Goal: Task Accomplishment & Management: Use online tool/utility

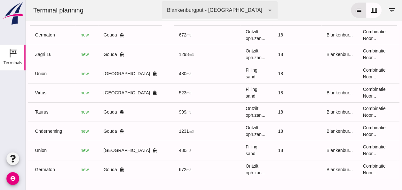
scroll to position [0, 165]
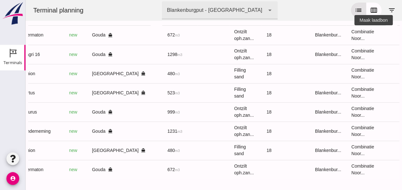
click at [402, 36] on icon "receipt_long" at bounding box center [409, 35] width 6 height 6
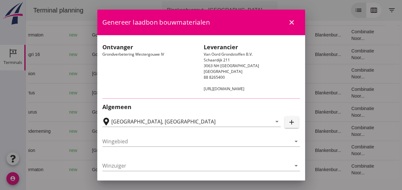
type input "Loswal Fa. J. Bos&Zonen, [GEOGRAPHIC_DATA]"
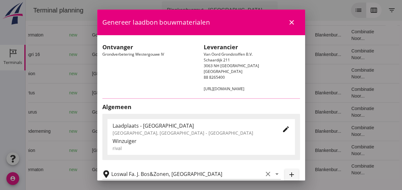
type input "Germaton"
type input "[PERSON_NAME]"
type input "Ontzilt oph.zand [75] (6120)"
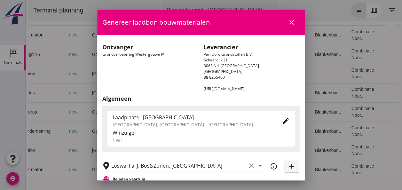
scroll to position [128, 0]
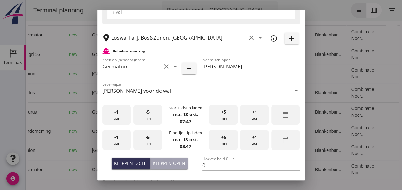
click at [118, 121] on div "-1 uur" at bounding box center [116, 115] width 28 height 20
click at [221, 115] on span "+5" at bounding box center [223, 111] width 5 height 7
click at [119, 143] on div "-1 uur" at bounding box center [116, 140] width 28 height 20
click at [146, 141] on div "-5 min" at bounding box center [147, 140] width 28 height 20
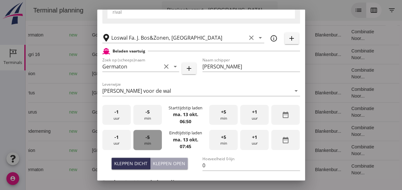
click at [146, 141] on div "-5 min" at bounding box center [147, 140] width 28 height 20
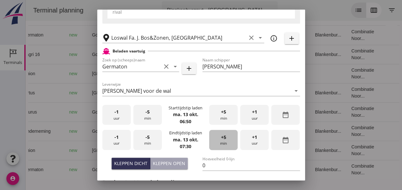
click at [221, 138] on span "+5" at bounding box center [223, 137] width 5 height 7
drag, startPoint x: 135, startPoint y: 162, endPoint x: 147, endPoint y: 157, distance: 12.4
click at [135, 160] on div "Kleppen dicht" at bounding box center [130, 163] width 33 height 7
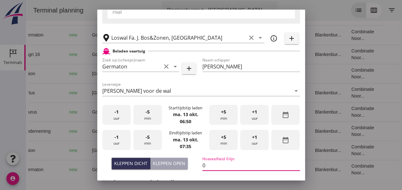
click at [206, 165] on input "0" at bounding box center [251, 165] width 98 height 10
type input "671"
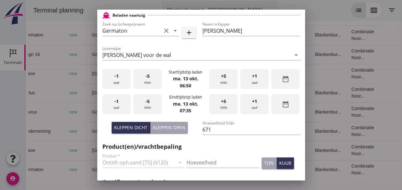
scroll to position [179, 0]
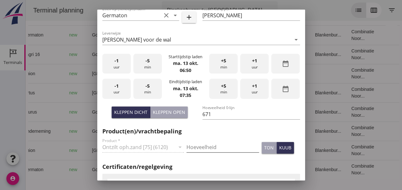
click at [193, 145] on input "Hoeveelheid" at bounding box center [222, 147] width 73 height 10
type input "671"
click at [282, 149] on div "kuub" at bounding box center [285, 147] width 12 height 7
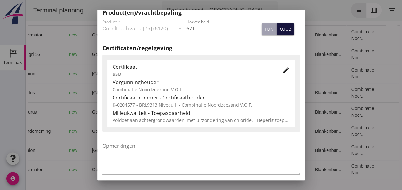
scroll to position [307, 0]
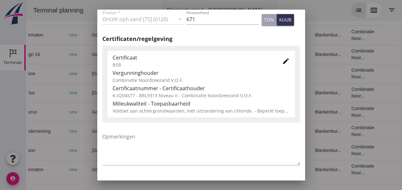
click at [282, 62] on icon "edit" at bounding box center [286, 61] width 8 height 8
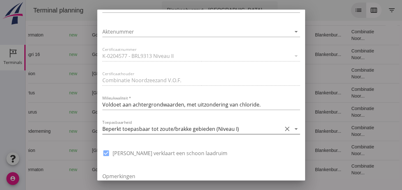
scroll to position [435, 0]
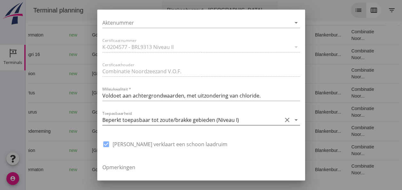
click at [292, 120] on icon "arrow_drop_down" at bounding box center [296, 120] width 8 height 8
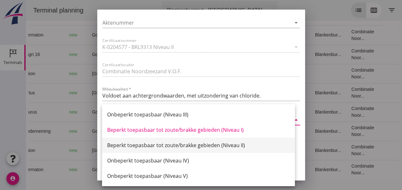
click at [235, 144] on div "Beperkt toepasbaar tot zoute/brakke gebieden (Niveau II)" at bounding box center [198, 145] width 183 height 8
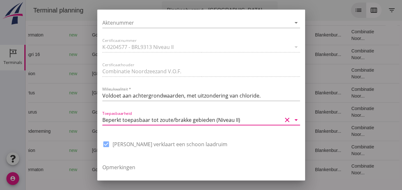
scroll to position [485, 0]
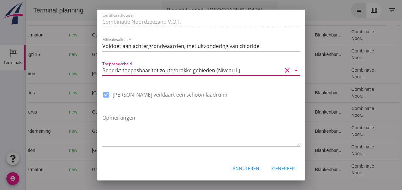
click at [283, 171] on div "Genereer" at bounding box center [283, 168] width 23 height 7
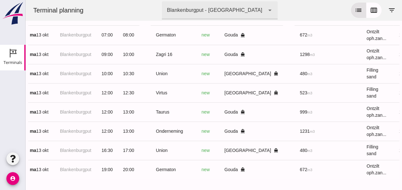
scroll to position [0, 0]
